Goal: Information Seeking & Learning: Learn about a topic

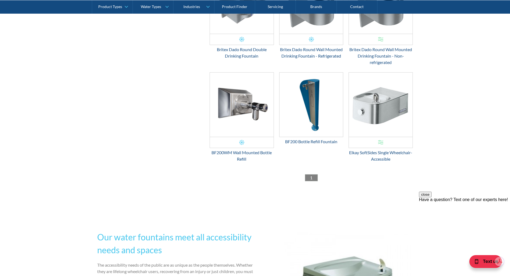
scroll to position [563, 0]
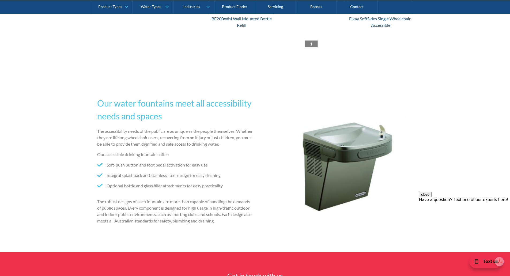
click at [215, 219] on p "The robust designs of each fountain are more than capable of handling the deman…" at bounding box center [175, 211] width 156 height 26
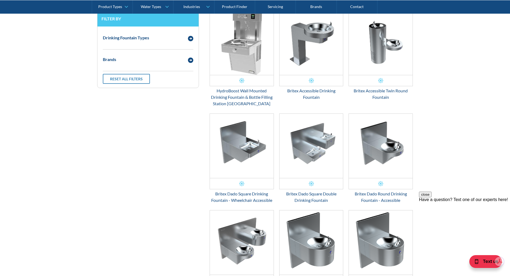
scroll to position [135, 0]
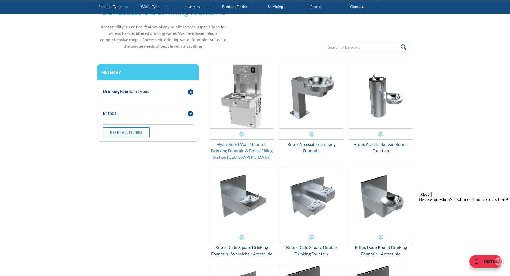
click at [242, 146] on div "HydroBoost Wall Mounted Drinking Fountain & Bottle Filling Station [GEOGRAPHIC_…" at bounding box center [241, 150] width 64 height 19
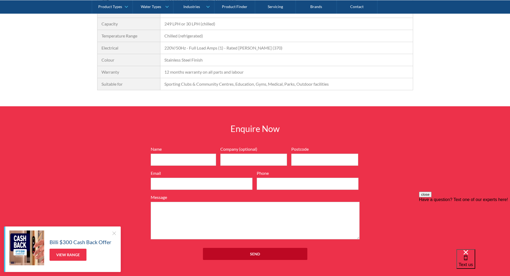
scroll to position [422, 0]
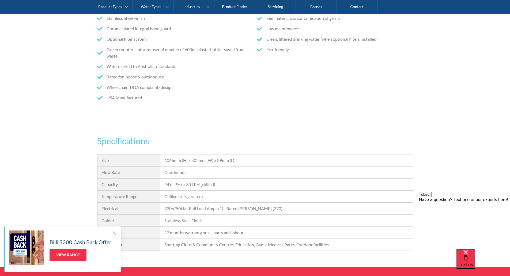
click at [188, 217] on div "Stainless Steel Finish" at bounding box center [286, 220] width 244 height 6
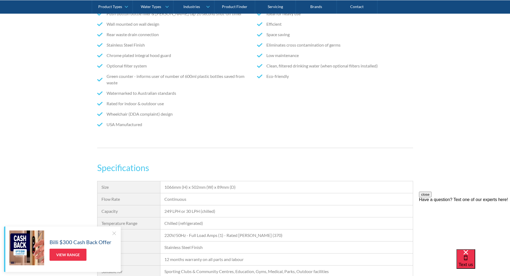
scroll to position [262, 0]
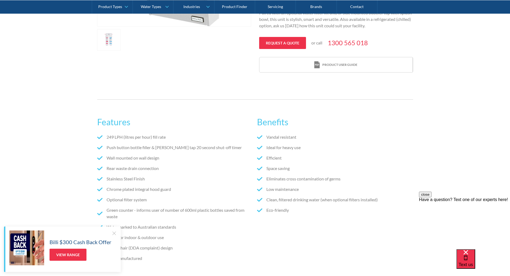
click at [192, 165] on li "Rear waste drain connection" at bounding box center [175, 168] width 156 height 6
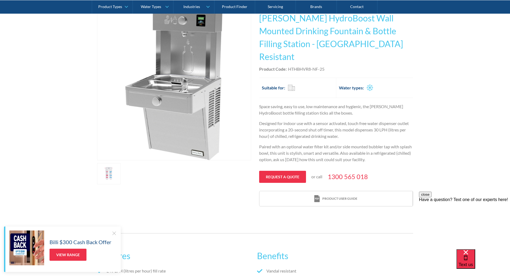
scroll to position [0, 0]
